Goal: Obtain resource: Download file/media

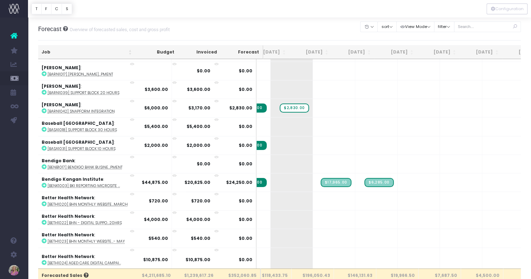
scroll to position [572, 102]
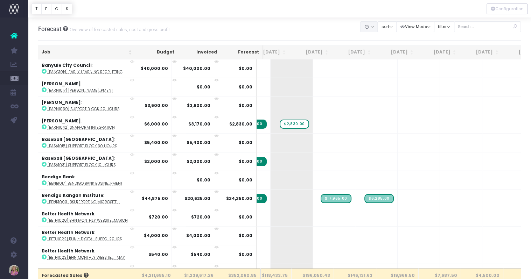
click at [377, 27] on button "button" at bounding box center [368, 26] width 17 height 11
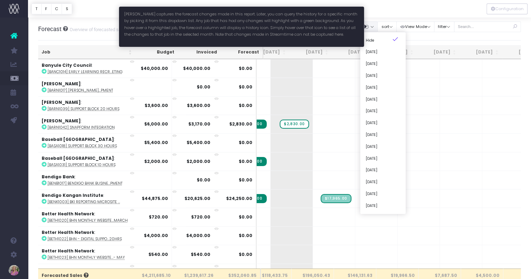
click at [377, 27] on button "button" at bounding box center [368, 26] width 17 height 11
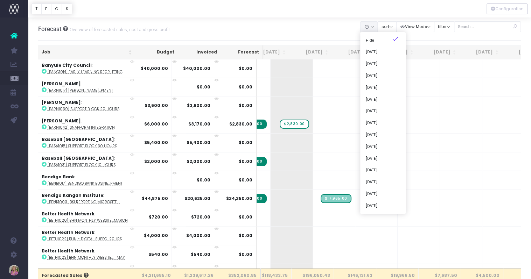
click at [340, 31] on div "Forecast Overview of forecasted sales, cost and gross profit Clear Filters Hide…" at bounding box center [279, 28] width 483 height 23
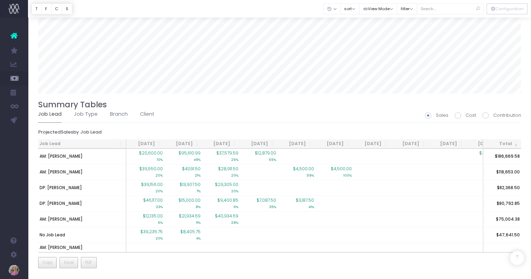
scroll to position [551, 0]
click at [72, 263] on span "Excel" at bounding box center [69, 262] width 10 height 6
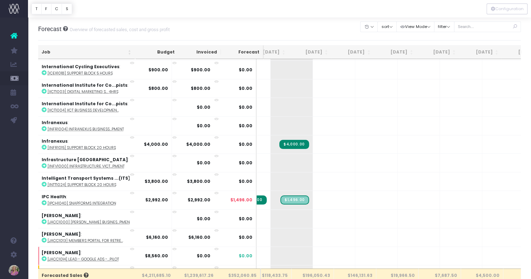
scroll to position [2695, 102]
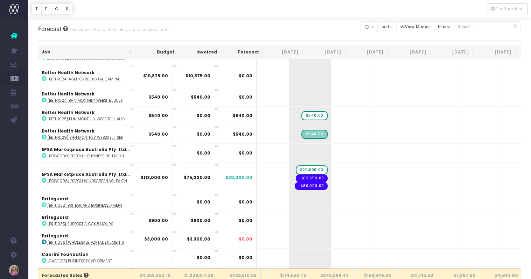
scroll to position [794, 84]
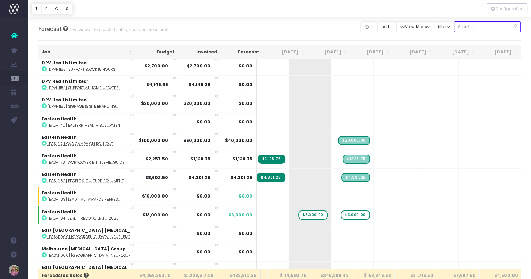
click at [480, 26] on input "text" at bounding box center [487, 26] width 67 height 11
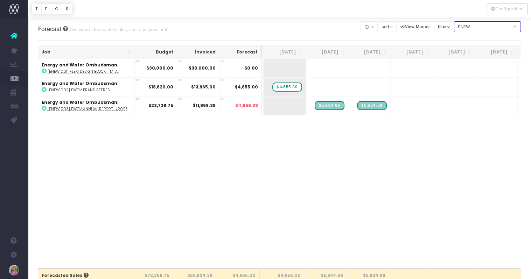
scroll to position [0, 84]
type input "E"
